Goal: Task Accomplishment & Management: Manage account settings

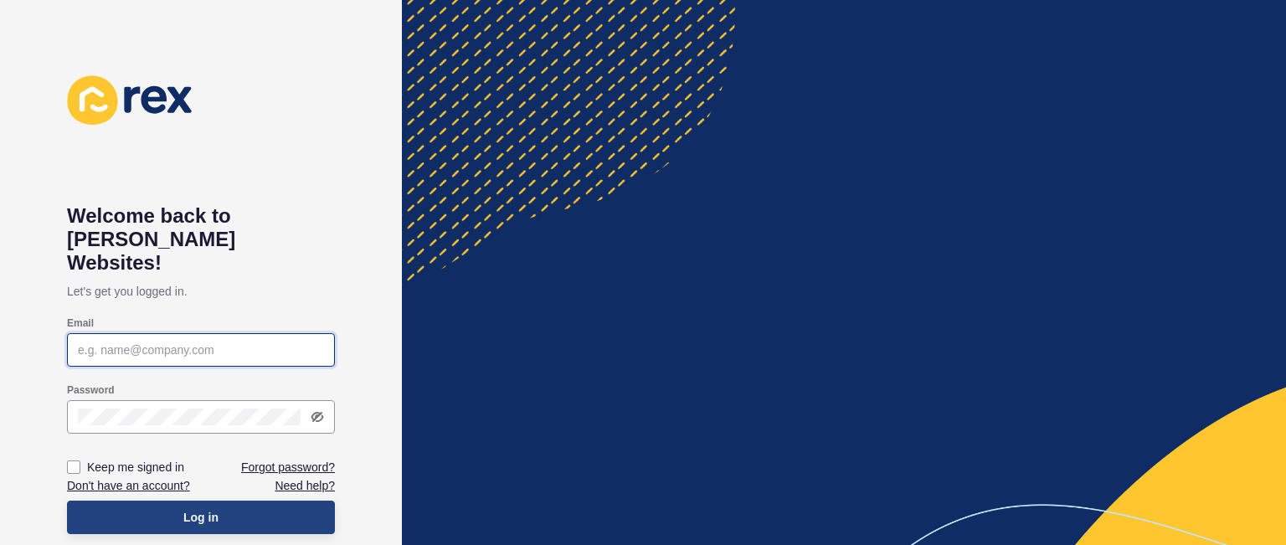
type input "[PERSON_NAME][EMAIL_ADDRESS][DOMAIN_NAME]"
click at [265, 501] on button "Log in" at bounding box center [201, 517] width 268 height 33
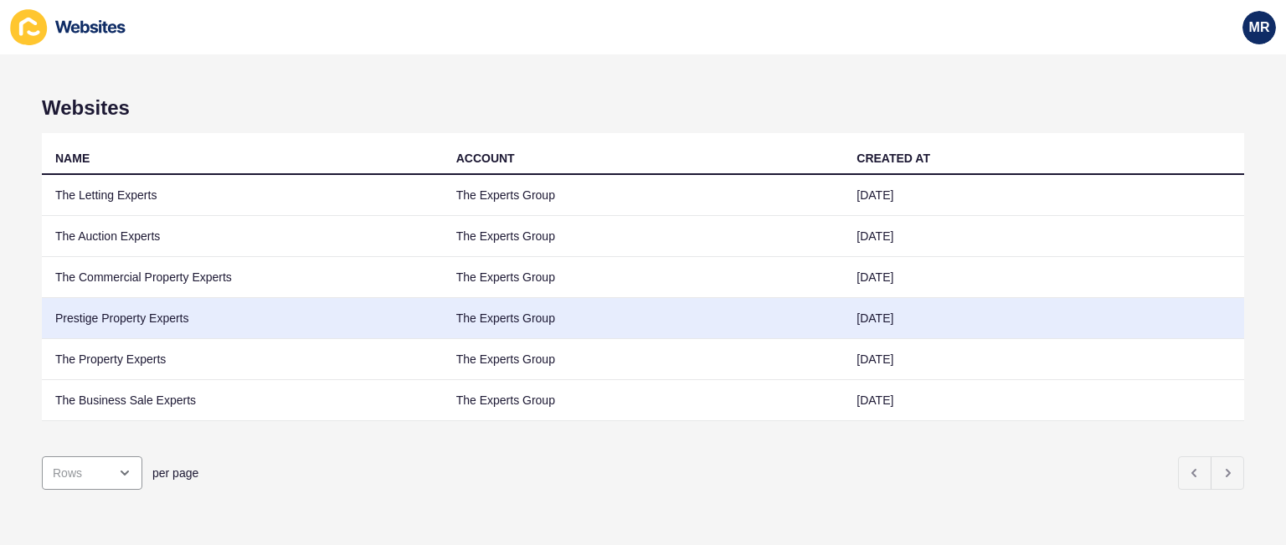
click at [147, 316] on td "Prestige Property Experts" at bounding box center [242, 318] width 401 height 41
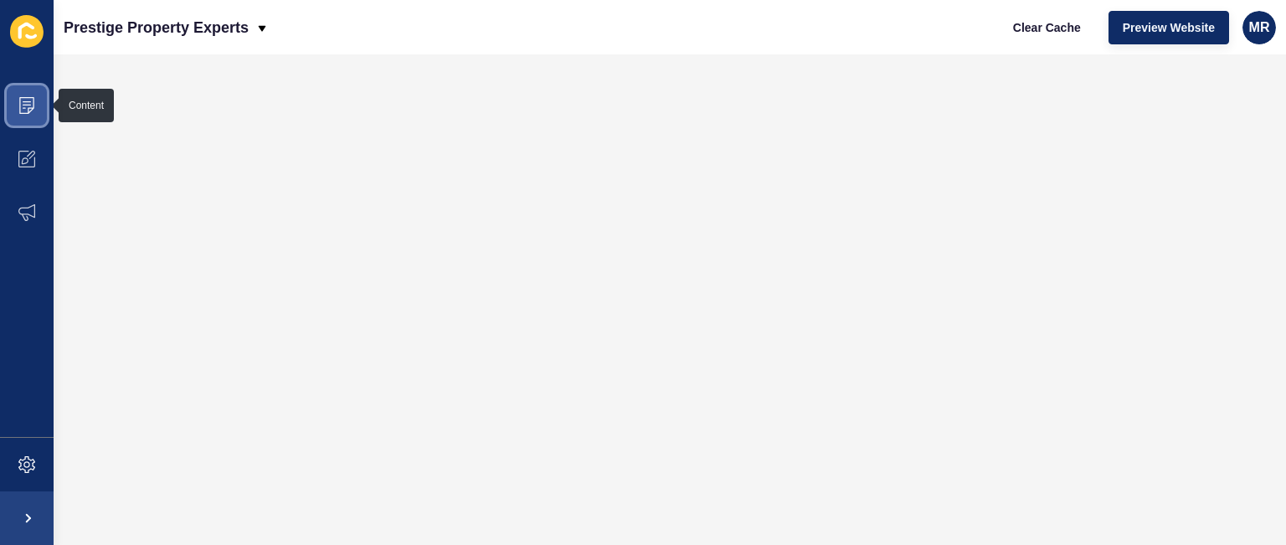
click at [33, 120] on span at bounding box center [27, 106] width 54 height 54
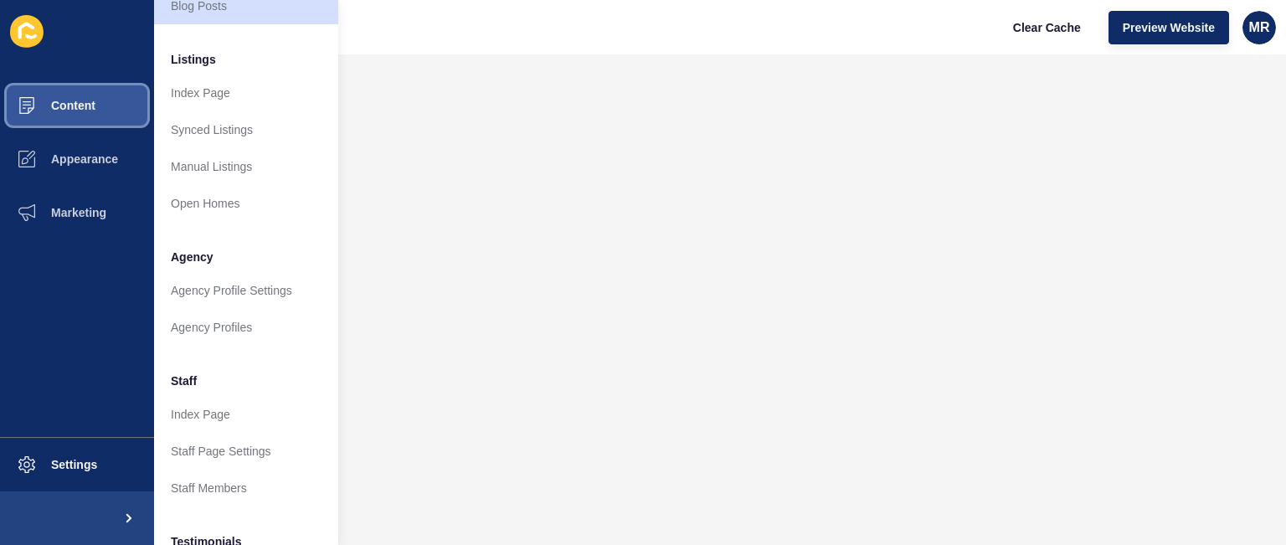
scroll to position [221, 0]
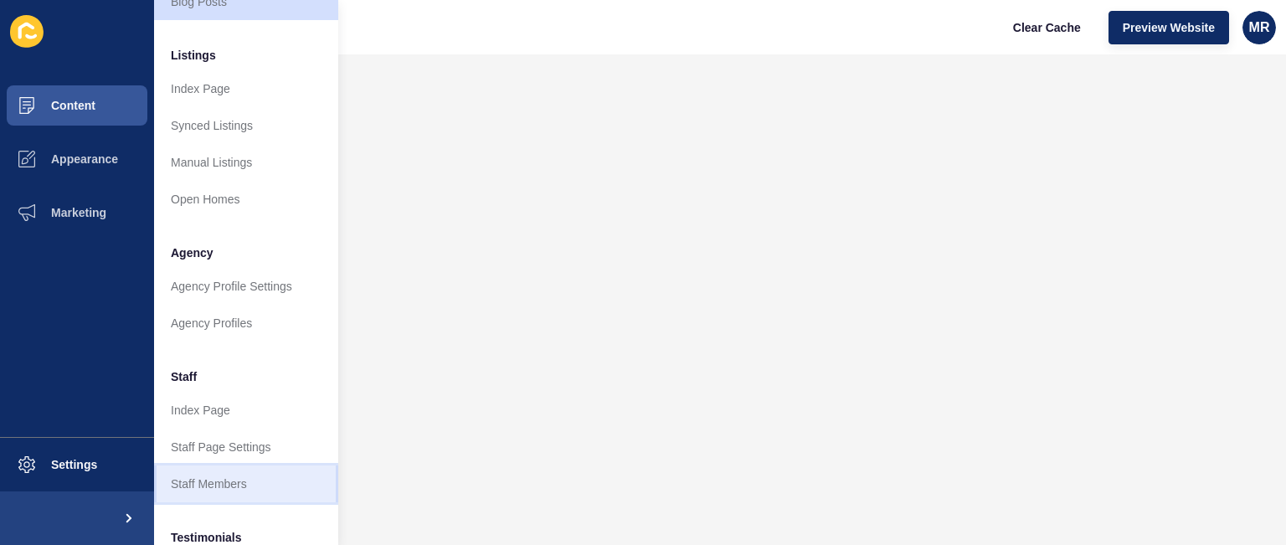
click at [256, 490] on link "Staff Members" at bounding box center [246, 483] width 184 height 37
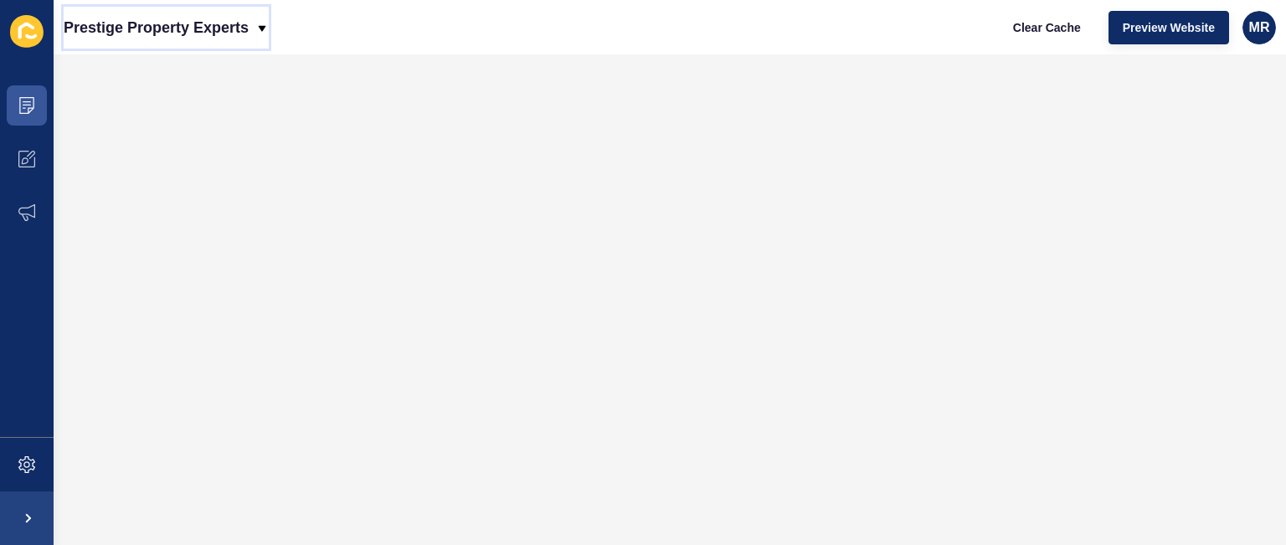
click at [227, 39] on p "Prestige Property Experts" at bounding box center [156, 28] width 185 height 42
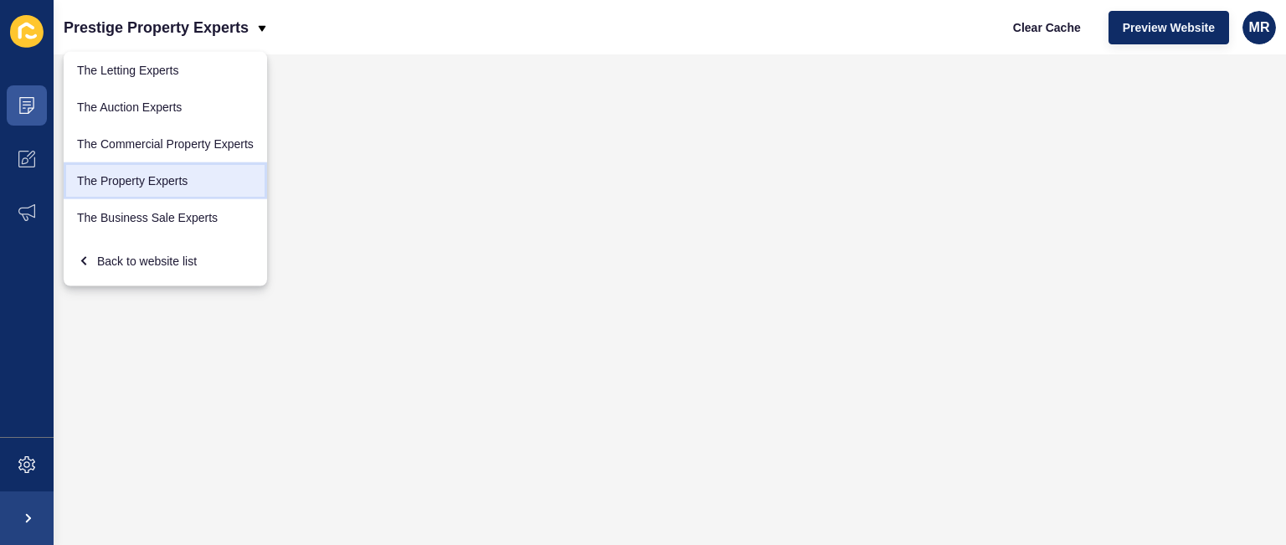
click at [182, 182] on link "The Property Experts" at bounding box center [165, 180] width 203 height 37
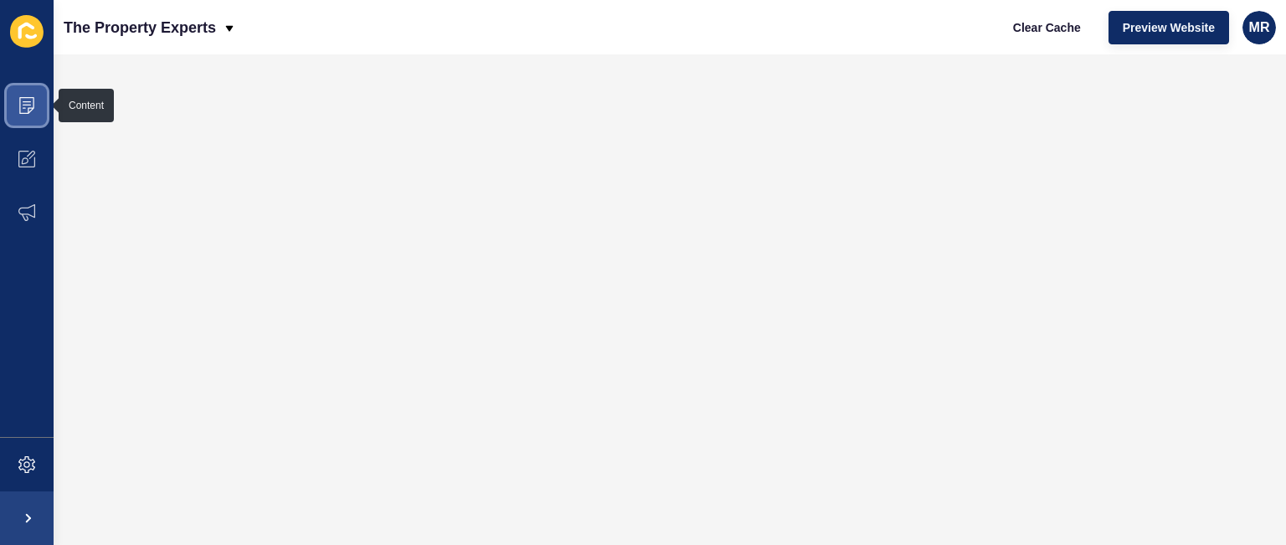
click at [30, 113] on icon at bounding box center [26, 105] width 17 height 17
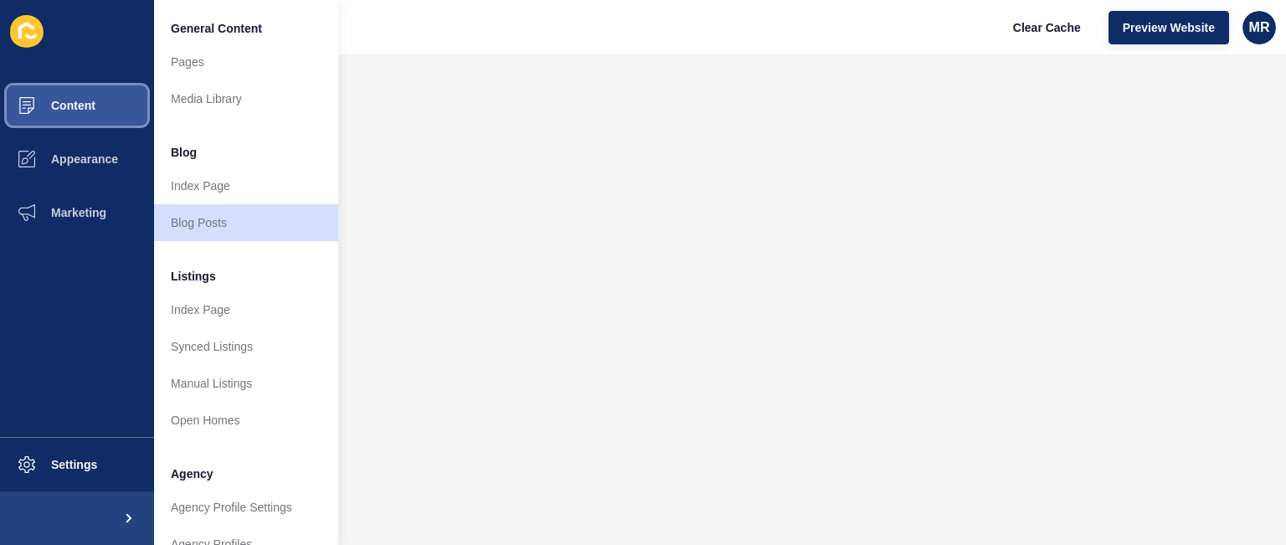
scroll to position [449, 0]
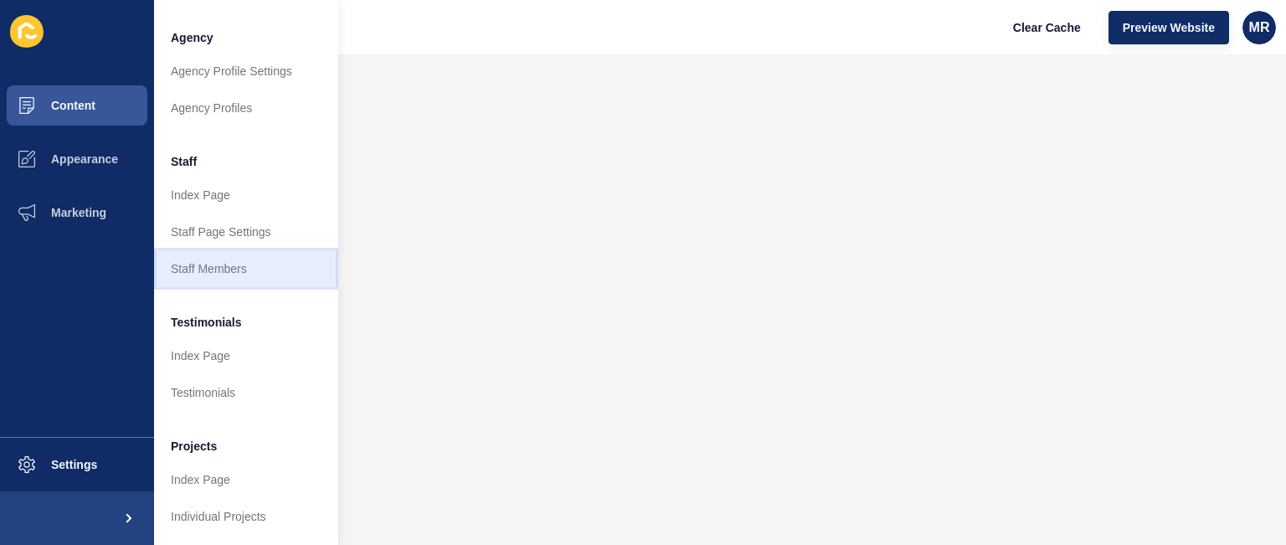
click at [242, 250] on link "Staff Members" at bounding box center [246, 268] width 184 height 37
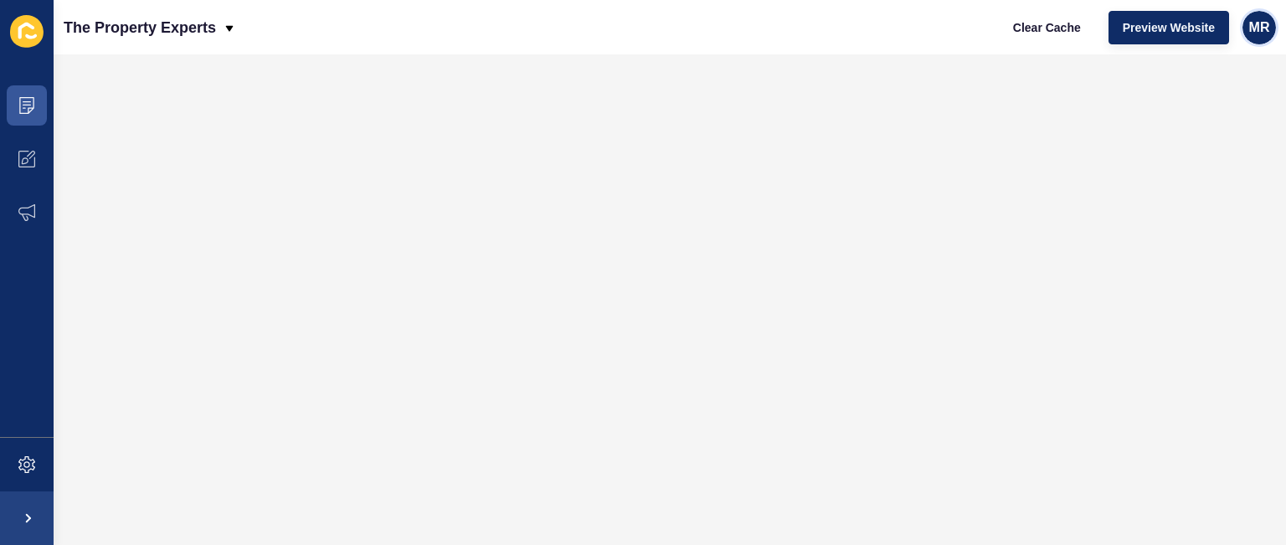
click at [1270, 20] on div "MR" at bounding box center [1258, 27] width 33 height 33
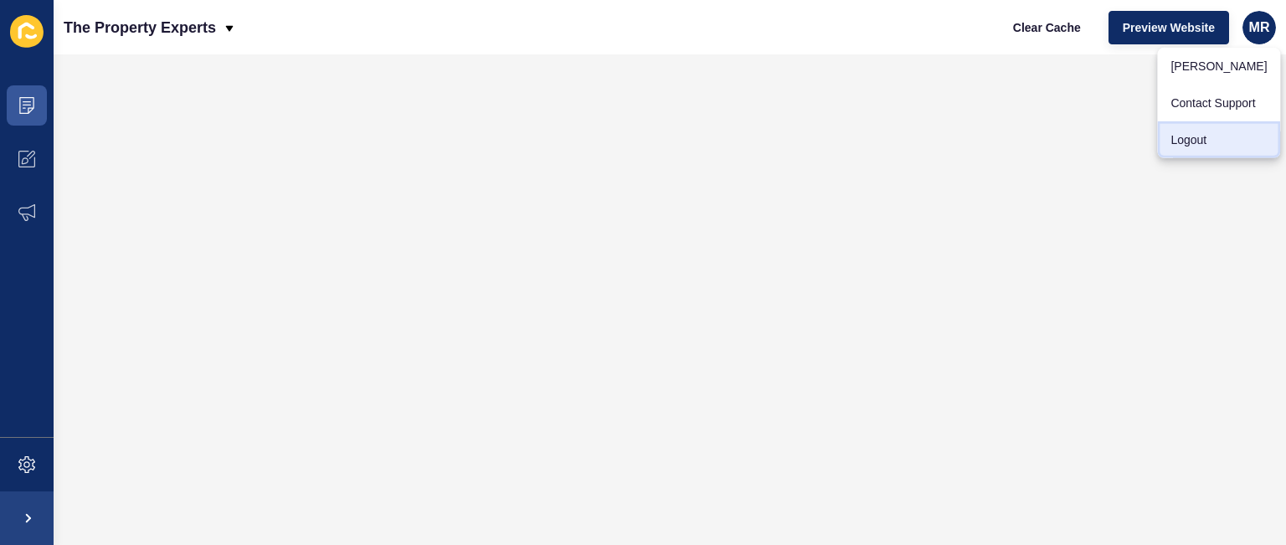
click at [1206, 144] on link "Logout" at bounding box center [1218, 139] width 123 height 37
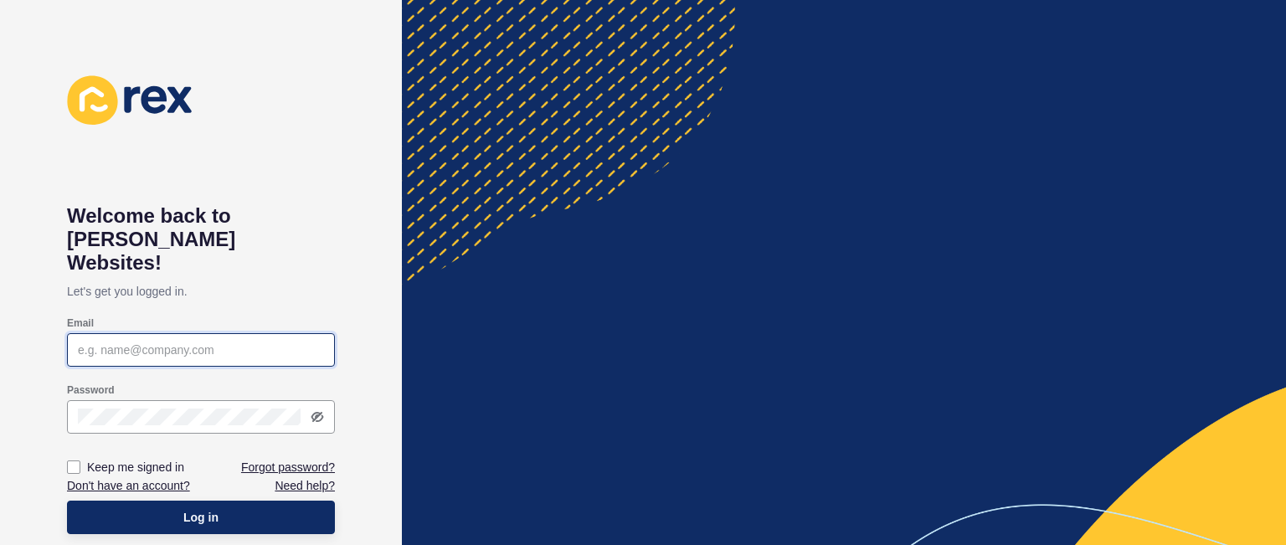
type input "[PERSON_NAME][EMAIL_ADDRESS][DOMAIN_NAME]"
